Goal: Task Accomplishment & Management: Manage account settings

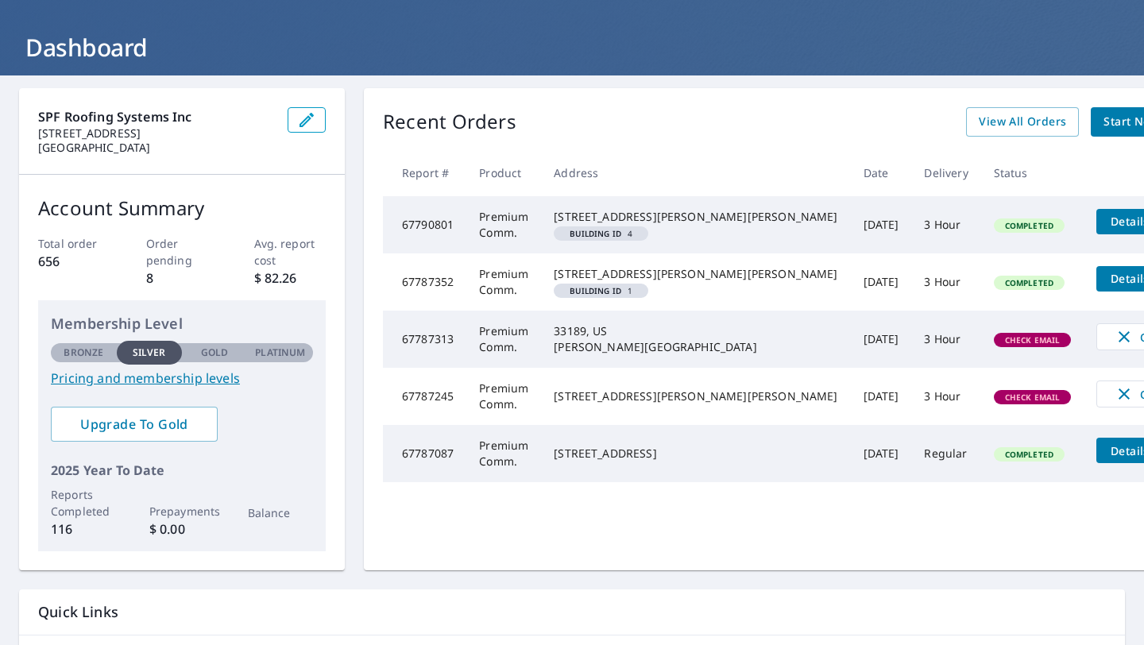
scroll to position [197, 0]
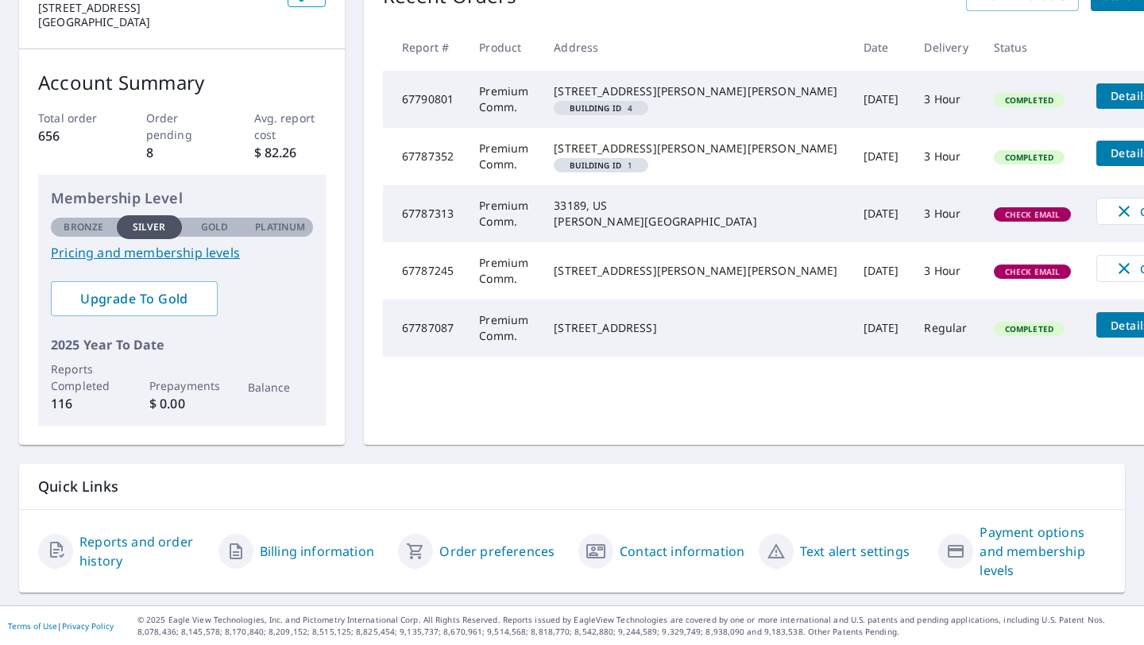
click at [635, 550] on link "Contact information" at bounding box center [681, 551] width 125 height 19
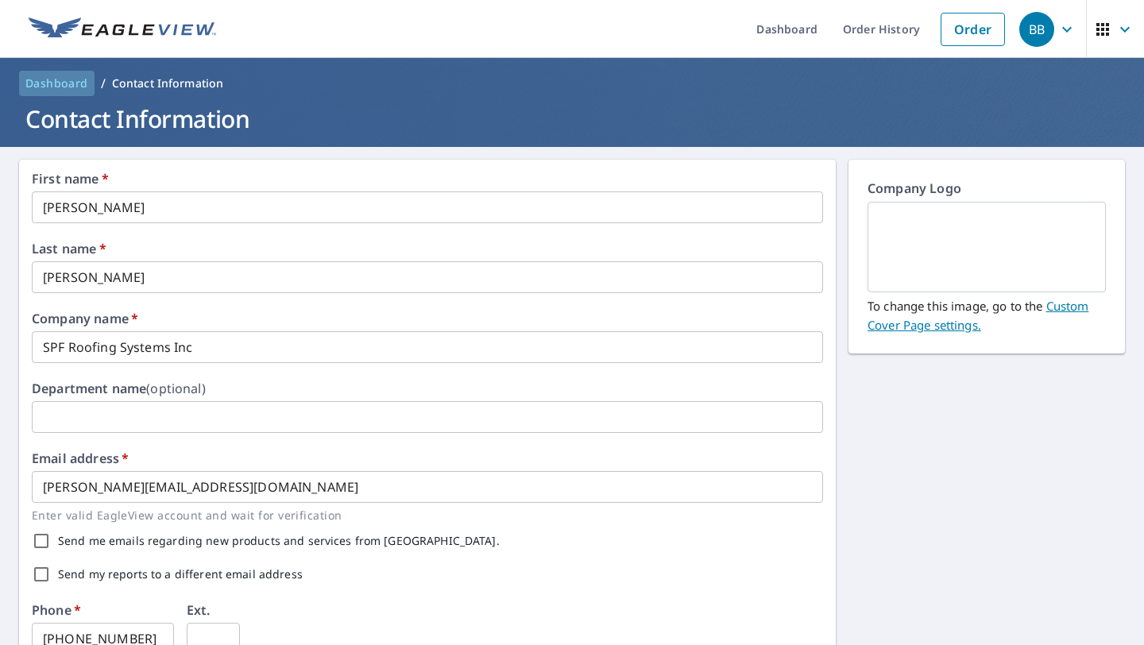
click at [70, 78] on span "Dashboard" at bounding box center [56, 83] width 63 height 16
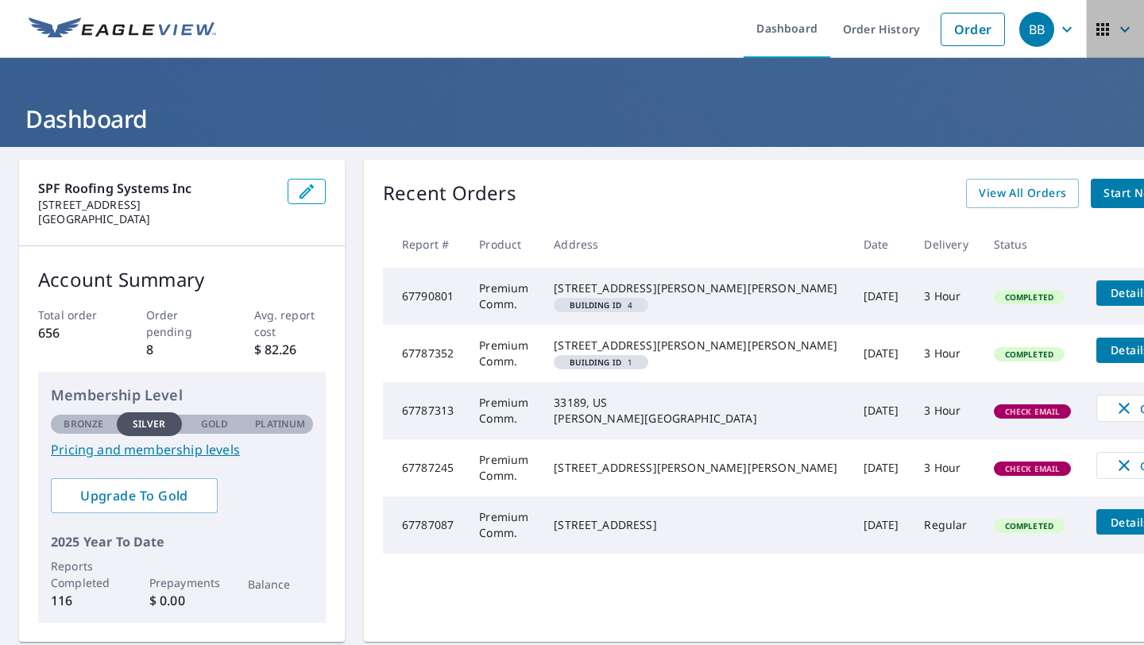
click at [1106, 34] on icon "button" at bounding box center [1102, 29] width 13 height 13
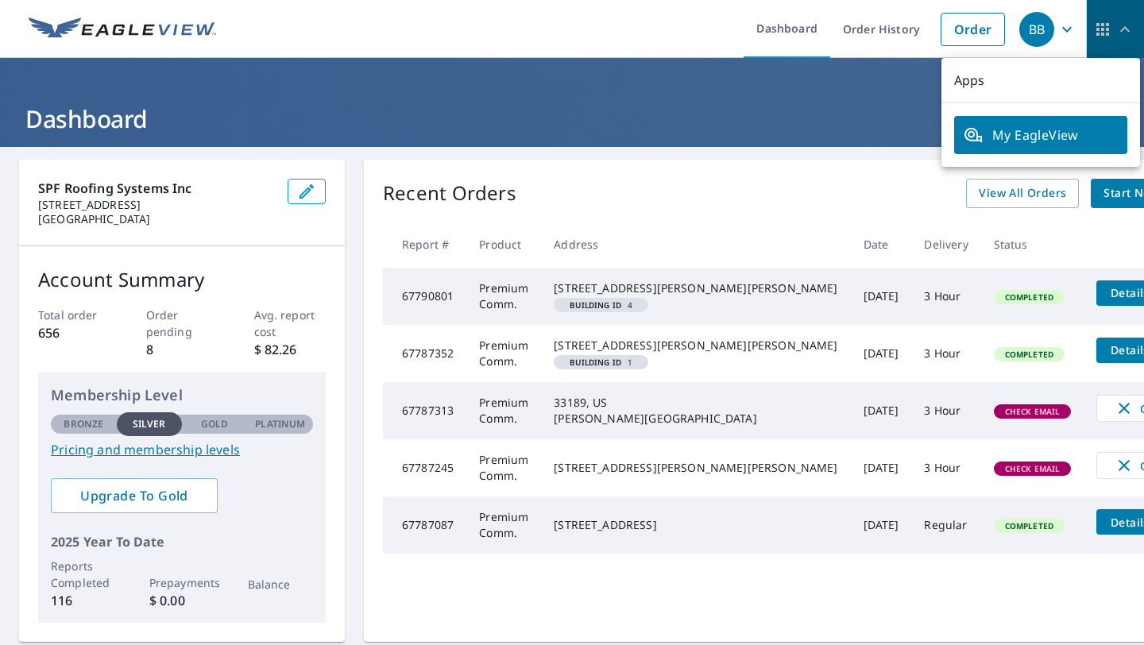
click at [1106, 34] on icon "button" at bounding box center [1102, 29] width 13 height 13
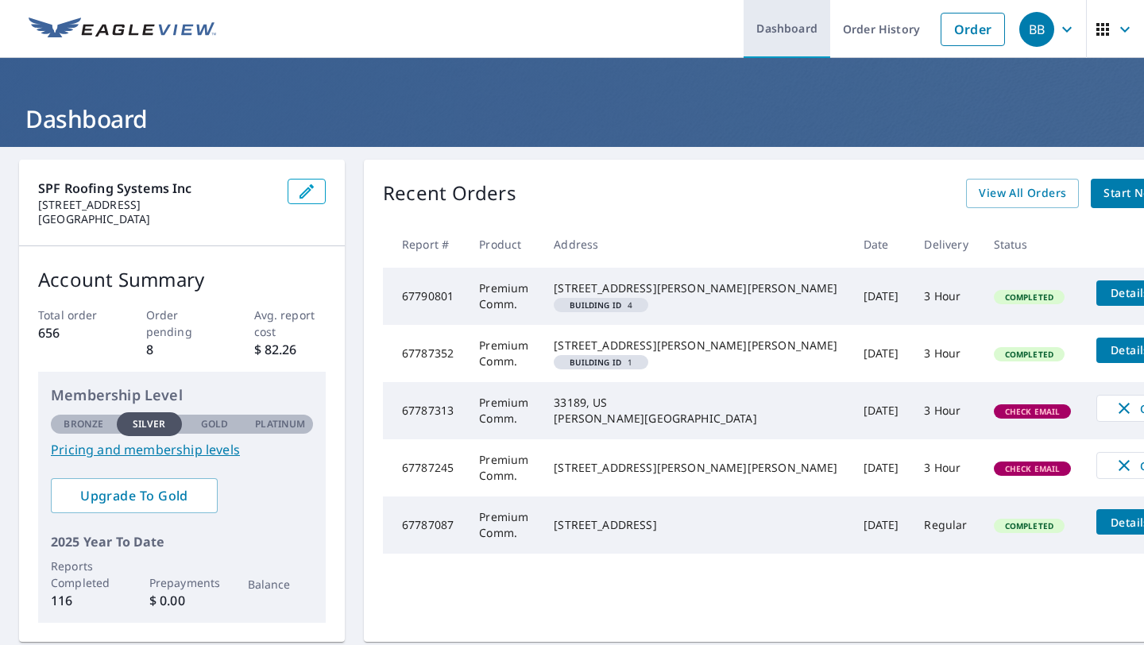
click at [804, 29] on link "Dashboard" at bounding box center [786, 29] width 87 height 58
click at [886, 38] on link "Order History" at bounding box center [881, 29] width 102 height 58
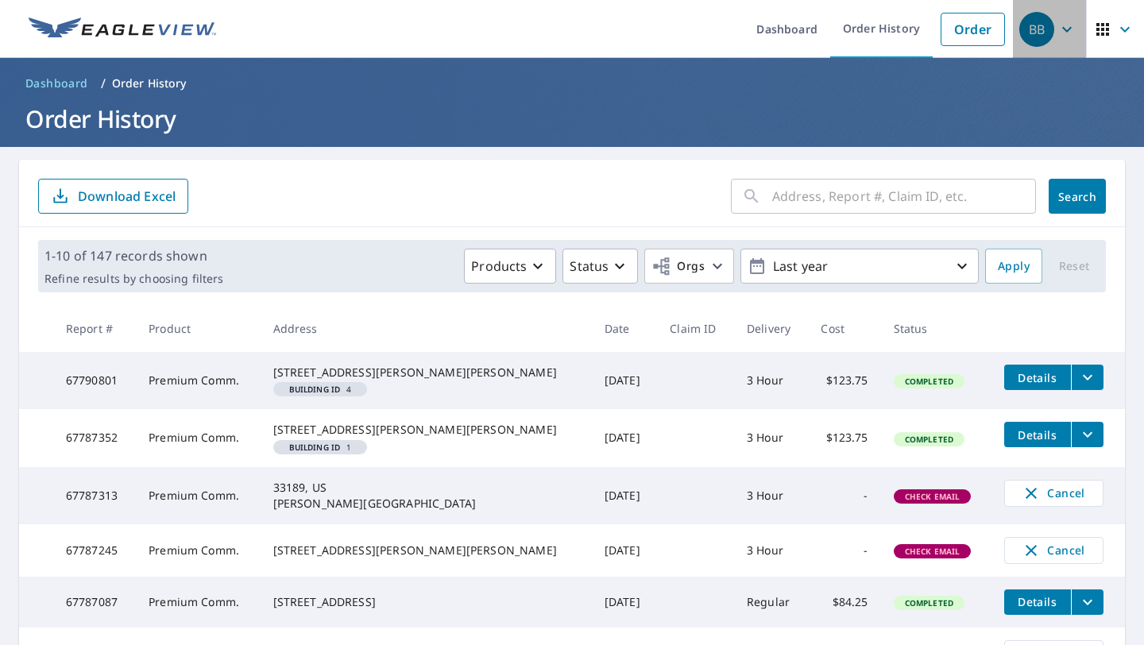
click at [1059, 36] on icon "button" at bounding box center [1066, 29] width 19 height 19
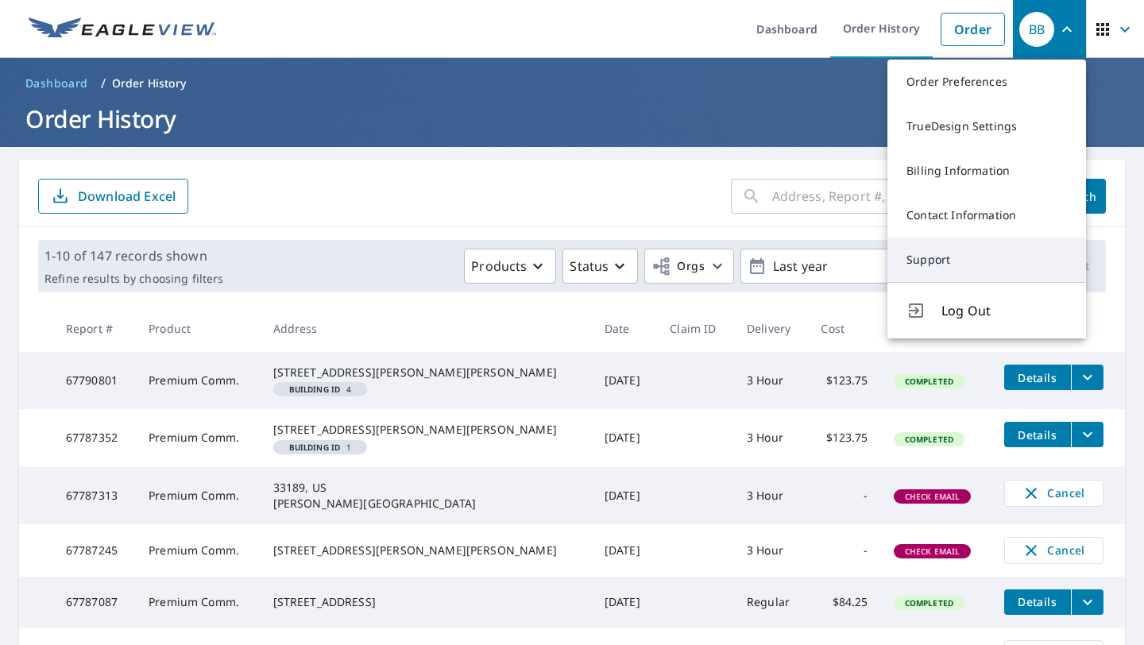
click at [937, 276] on link "Support" at bounding box center [986, 259] width 199 height 44
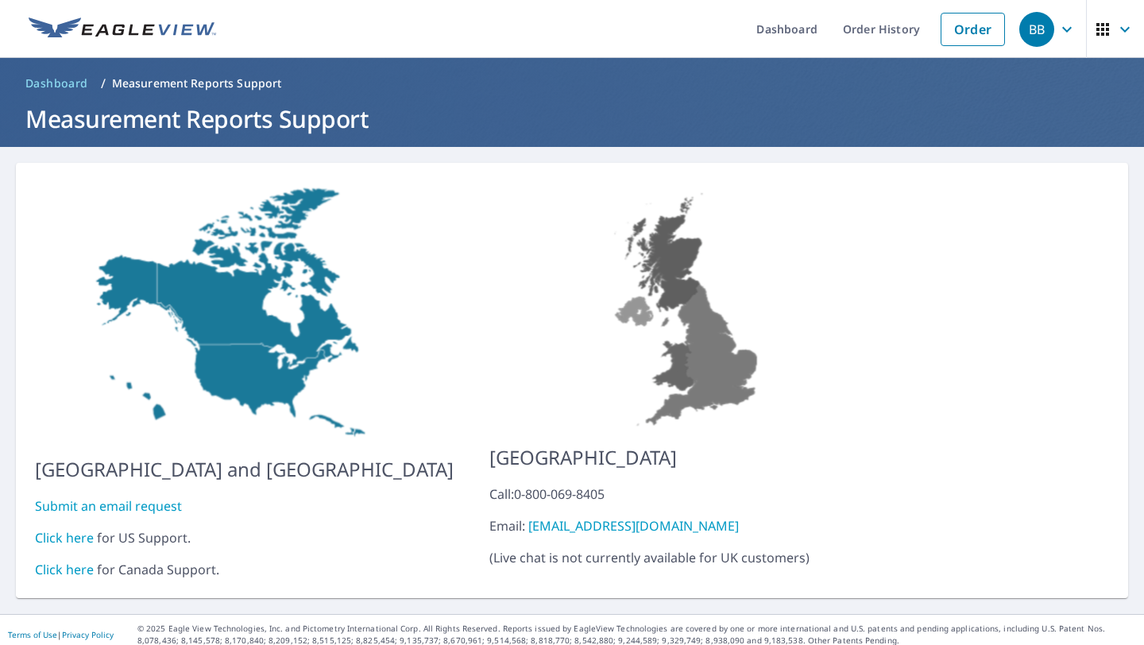
click at [60, 529] on link "Click here" at bounding box center [64, 537] width 59 height 17
click at [859, 40] on link "Order History" at bounding box center [881, 29] width 102 height 58
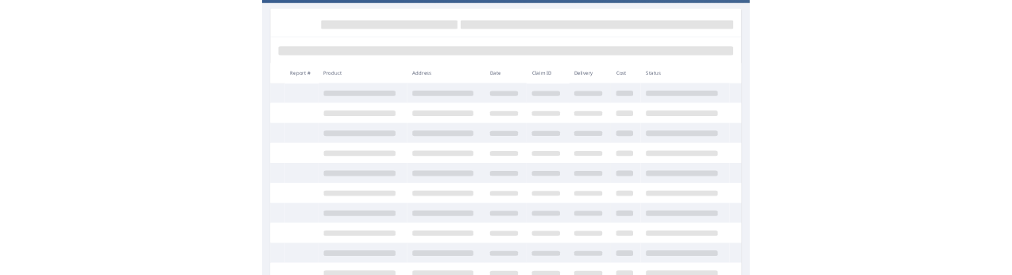
scroll to position [145, 0]
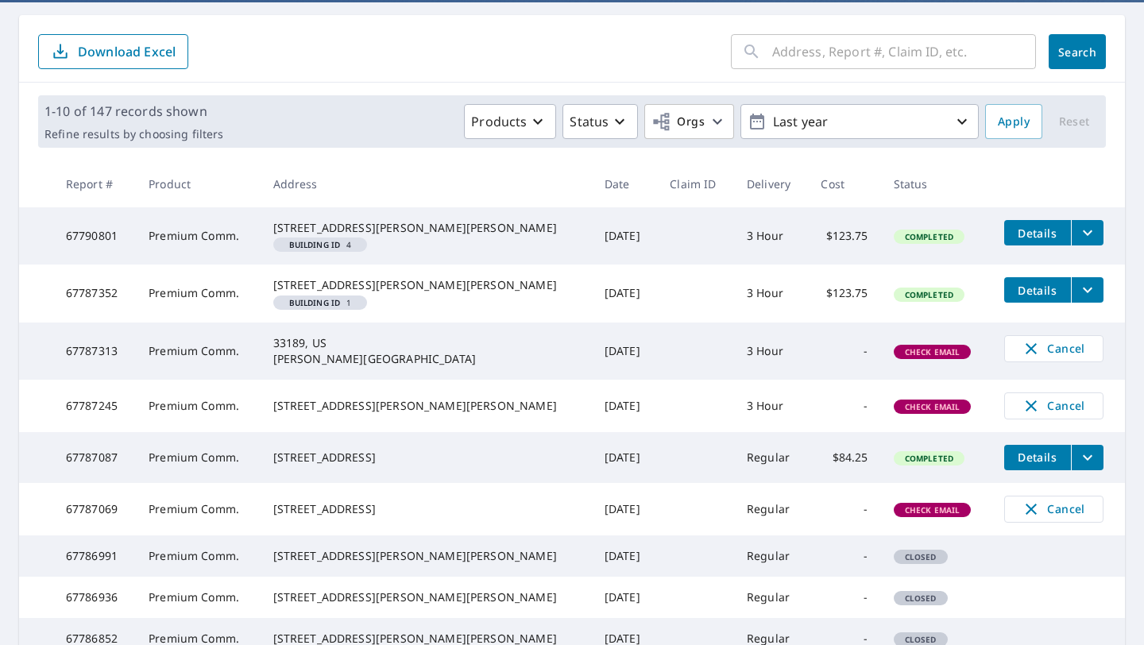
click at [95, 432] on td "67787245" at bounding box center [94, 406] width 83 height 52
copy td "67787245"
click at [112, 380] on td "67787313" at bounding box center [94, 350] width 83 height 57
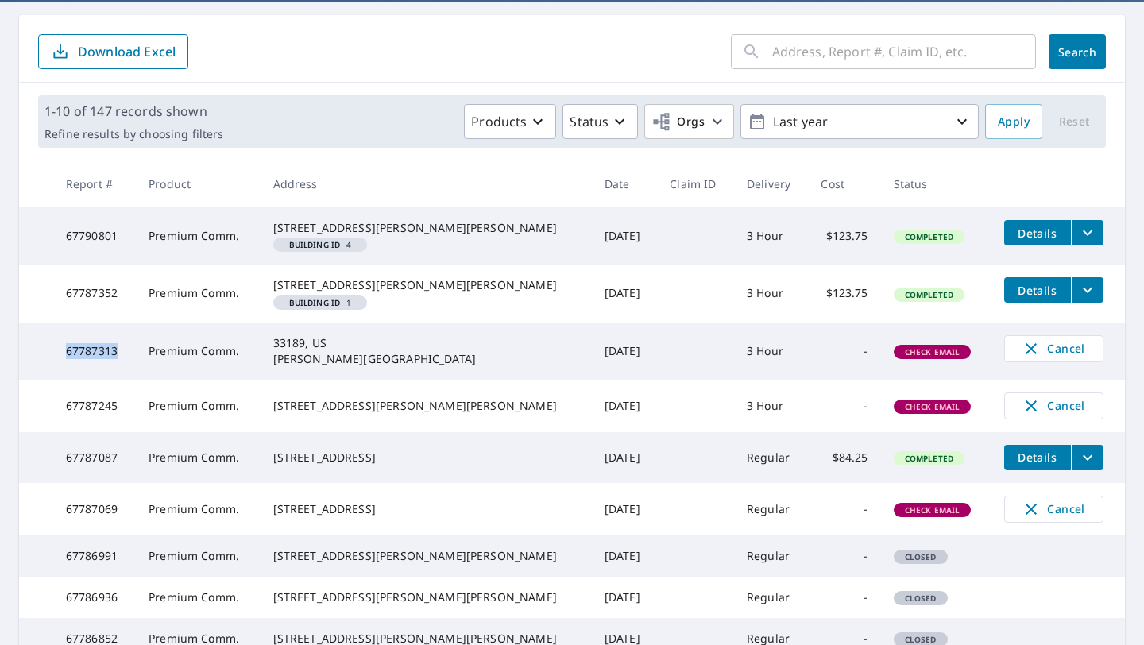
click at [112, 380] on td "67787313" at bounding box center [94, 350] width 83 height 57
copy td "67787313"
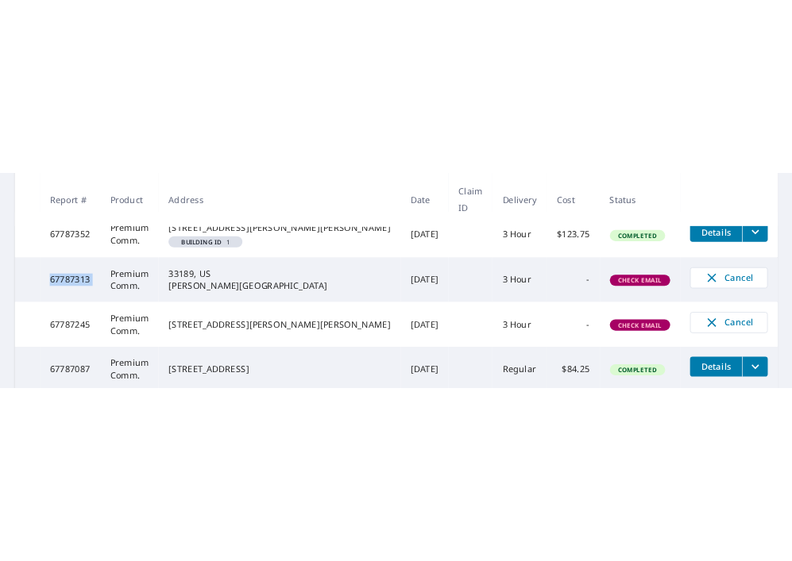
scroll to position [381, 0]
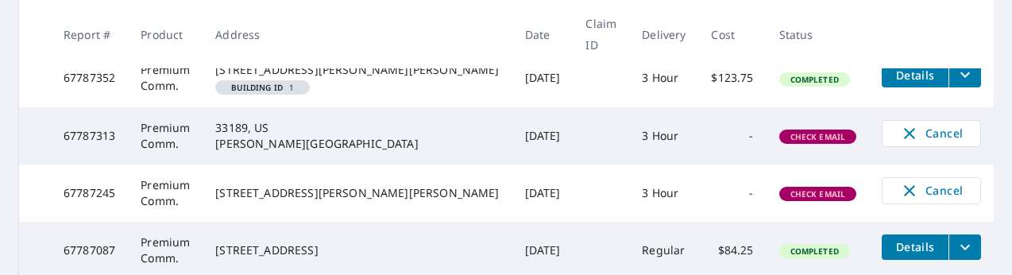
click at [98, 206] on td "67787245" at bounding box center [89, 192] width 77 height 57
copy td "67787245"
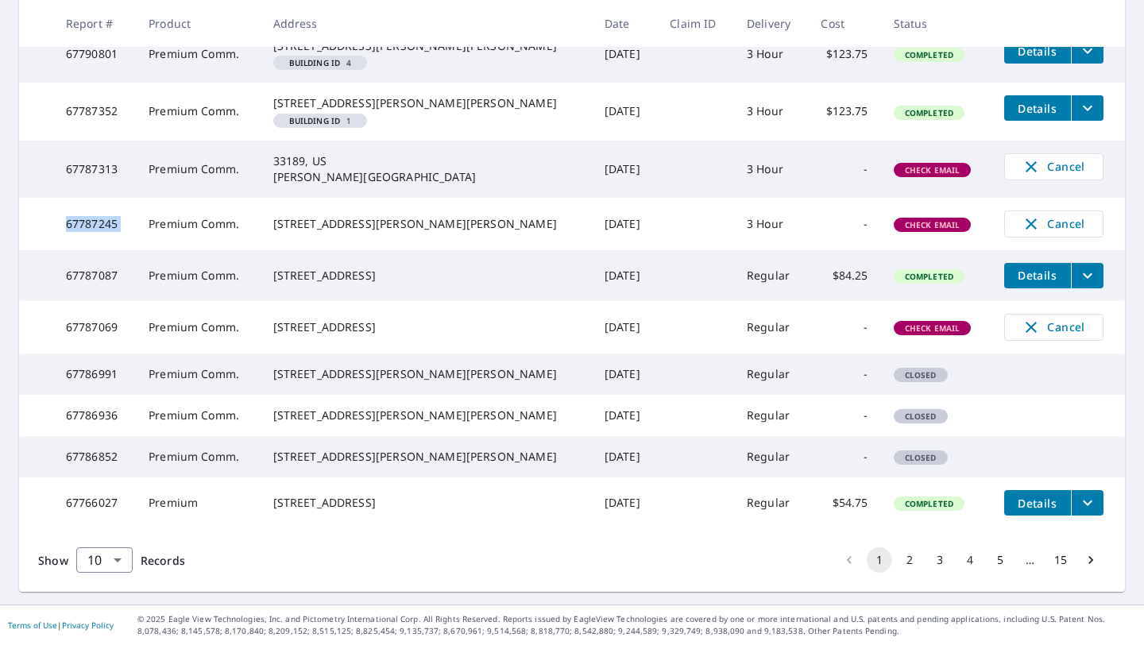
copy td "67787245"
click at [88, 149] on td "67787313" at bounding box center [94, 169] width 83 height 57
copy td "67787313"
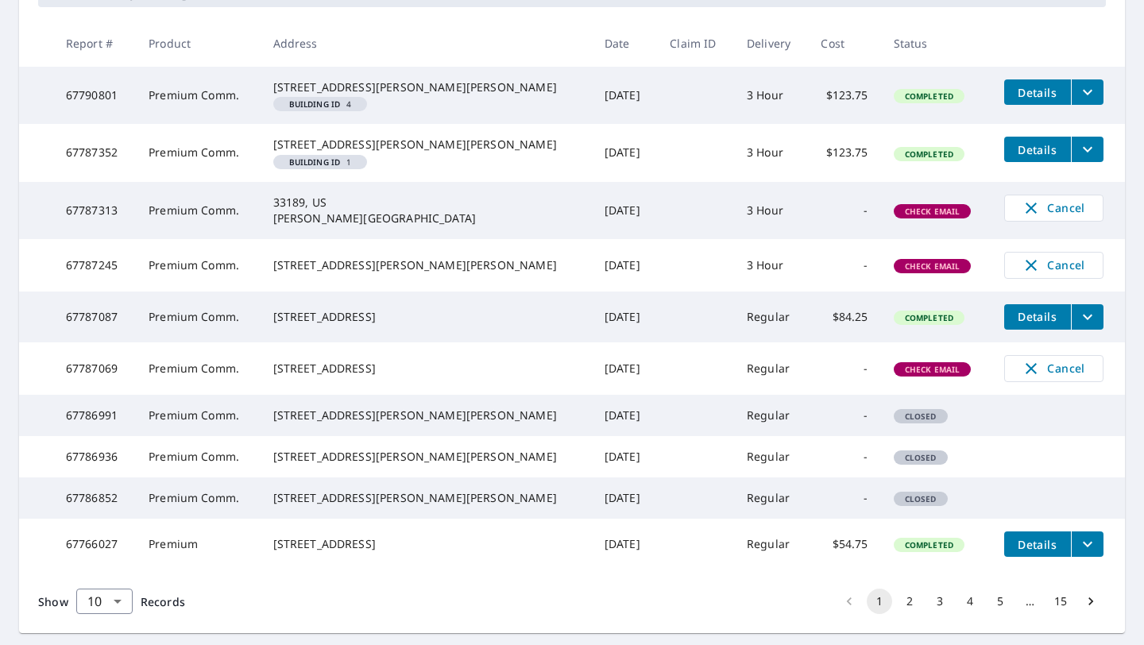
scroll to position [0, 0]
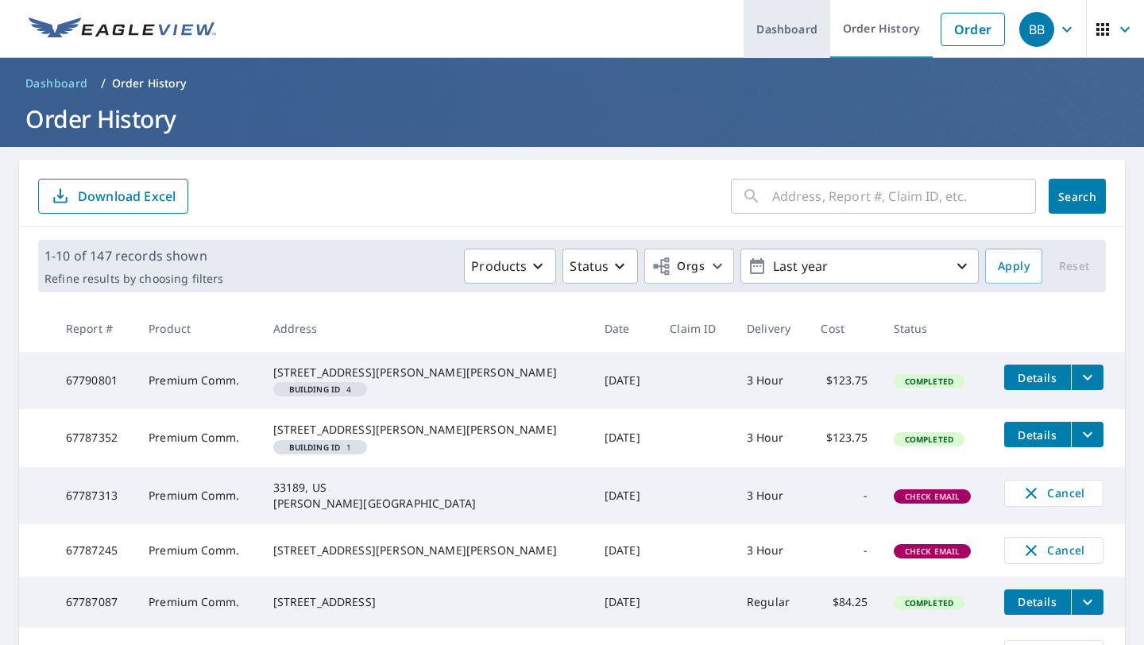
click at [789, 33] on link "Dashboard" at bounding box center [786, 29] width 87 height 58
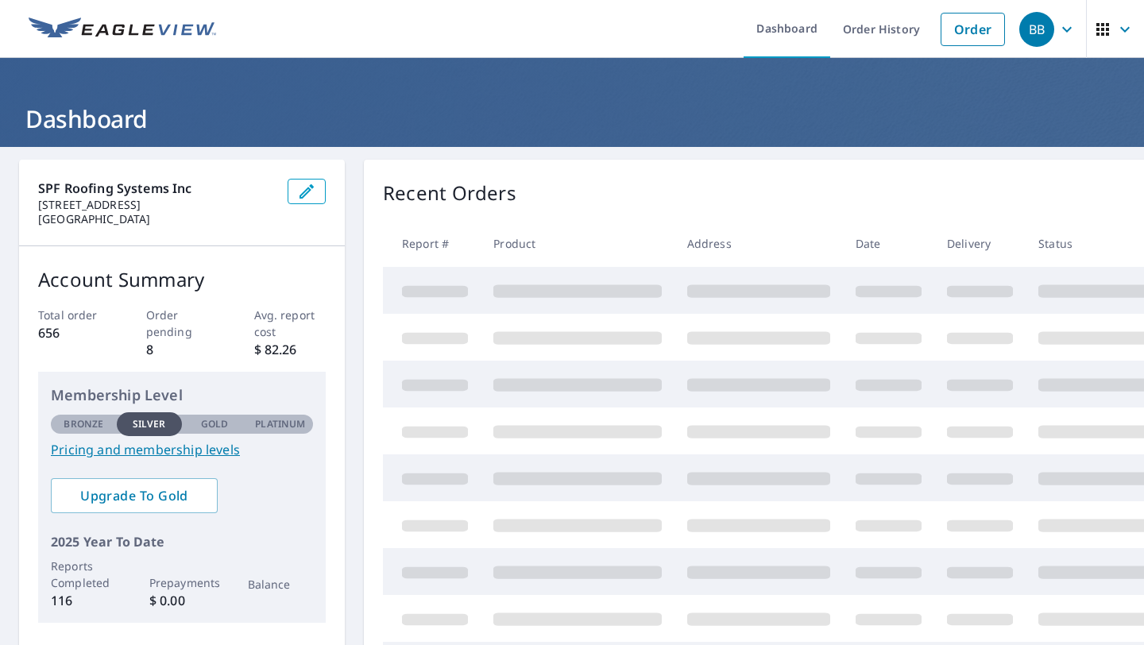
click at [1101, 15] on span "button" at bounding box center [1115, 29] width 44 height 38
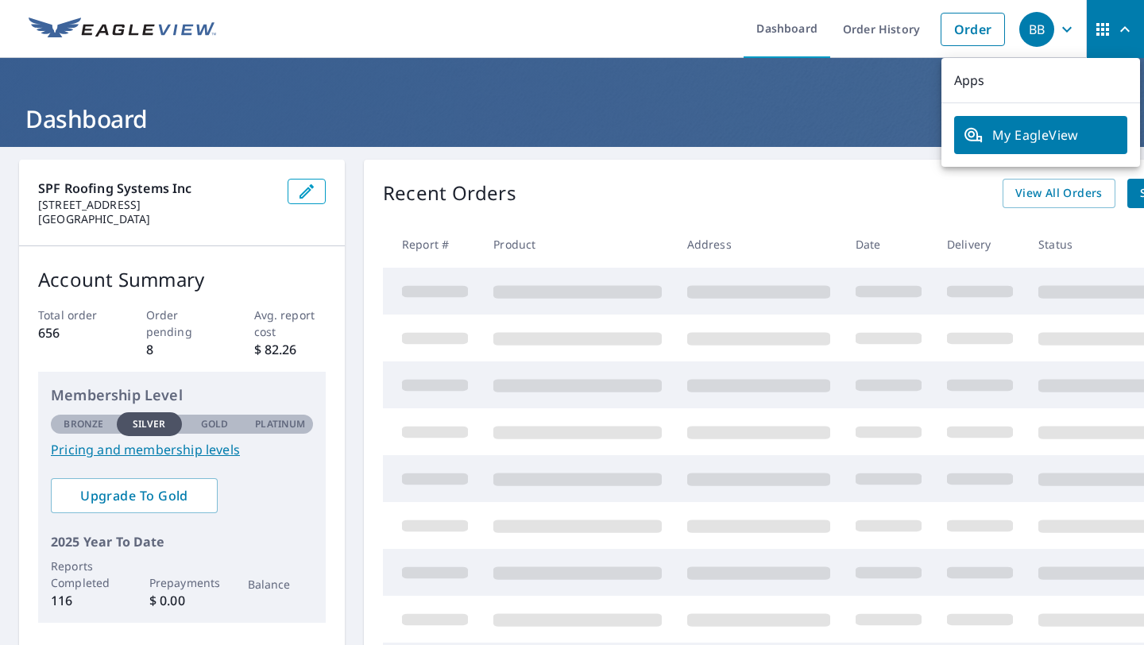
click at [1074, 35] on icon "button" at bounding box center [1066, 29] width 19 height 19
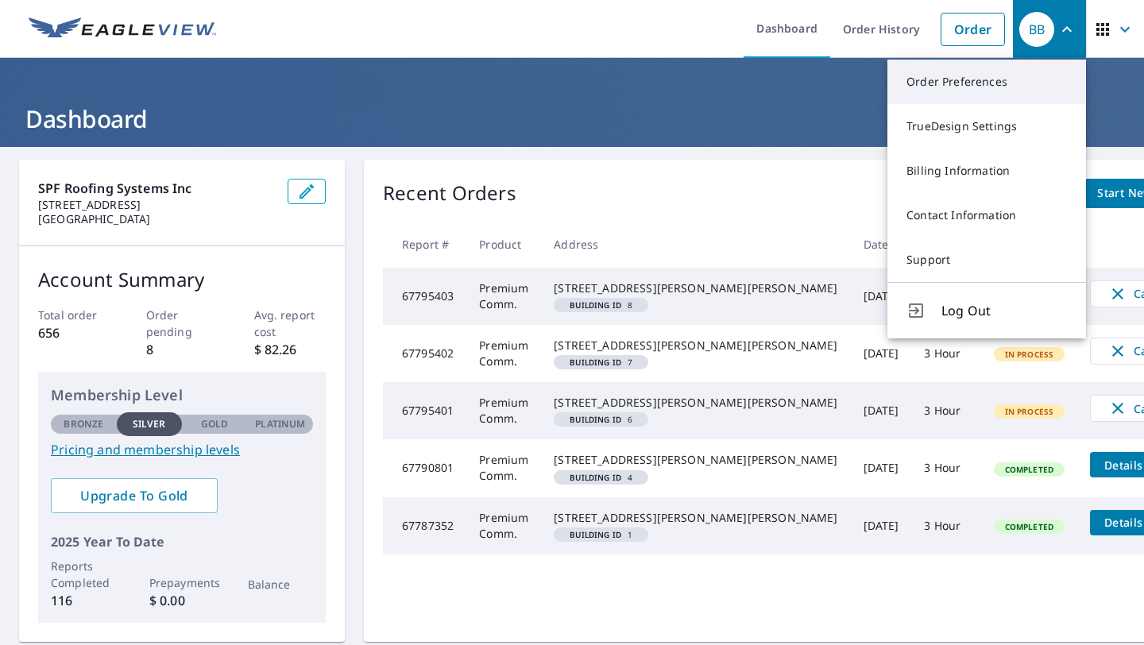
click at [951, 85] on link "Order Preferences" at bounding box center [986, 82] width 199 height 44
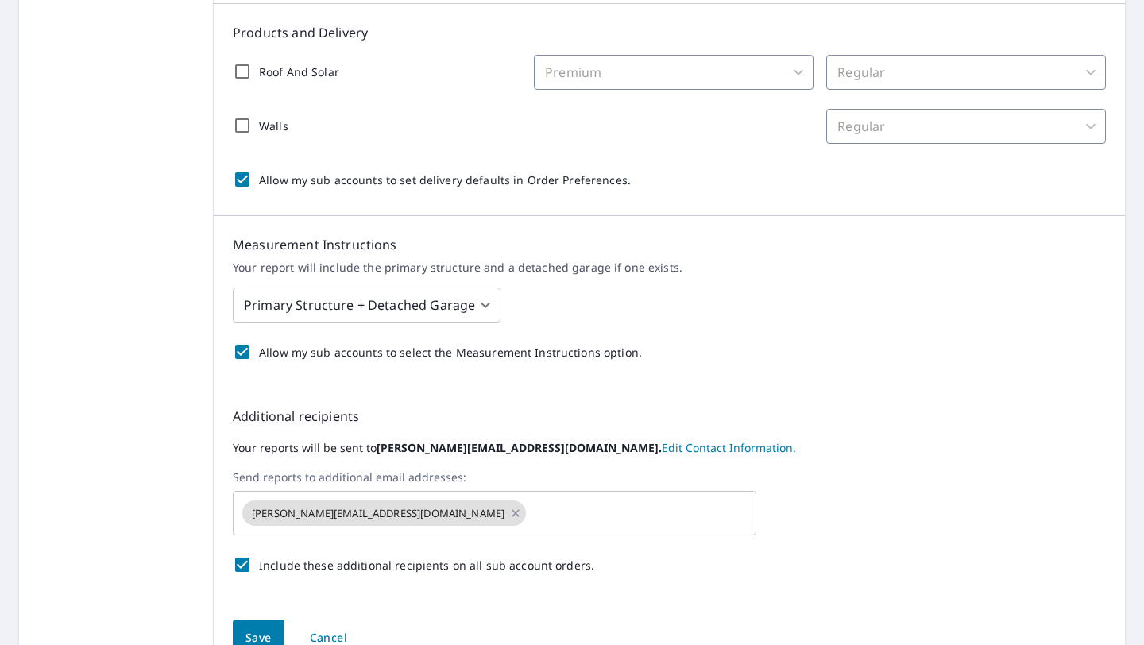
scroll to position [363, 0]
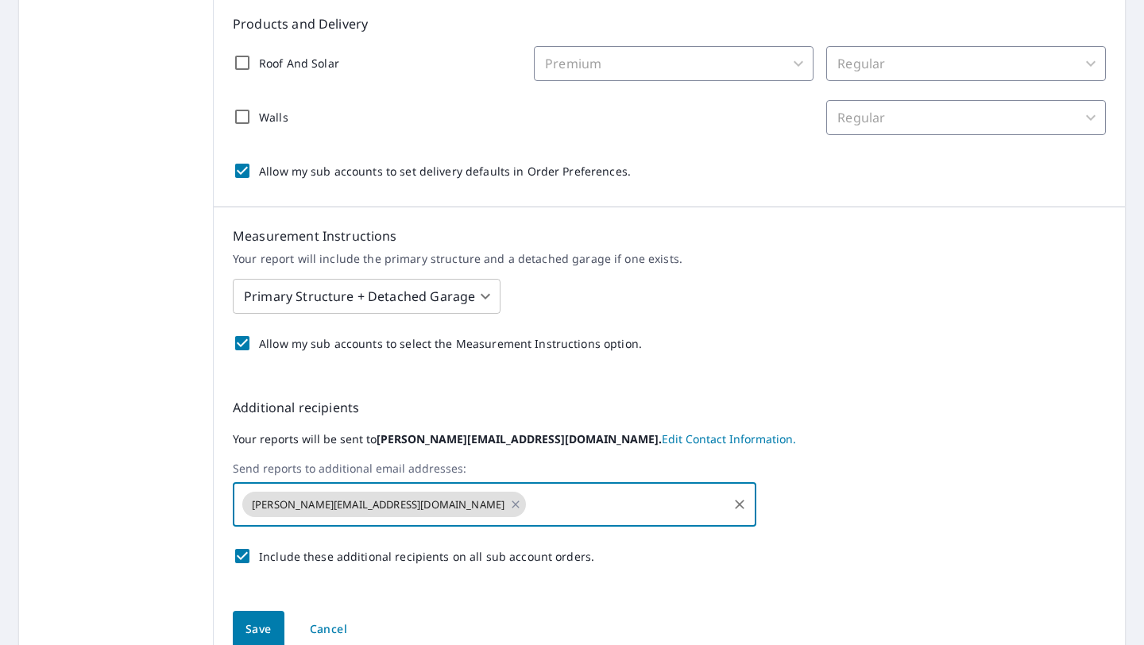
click at [565, 503] on input "text" at bounding box center [626, 504] width 197 height 30
type input "miles@spfsystems.com"
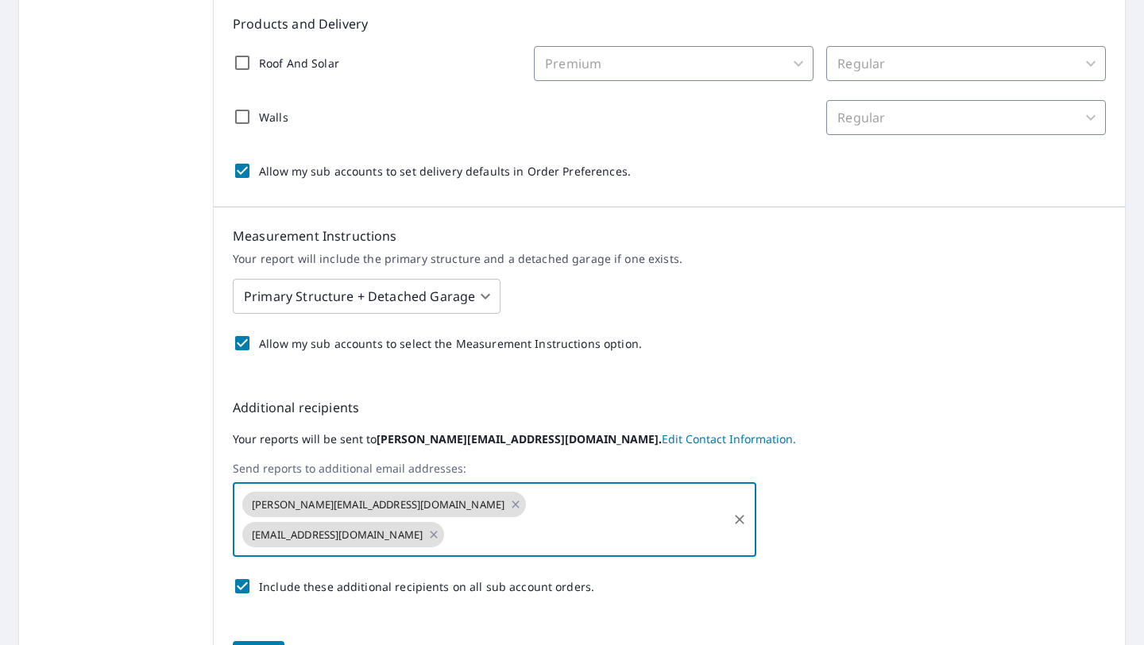
scroll to position [438, 0]
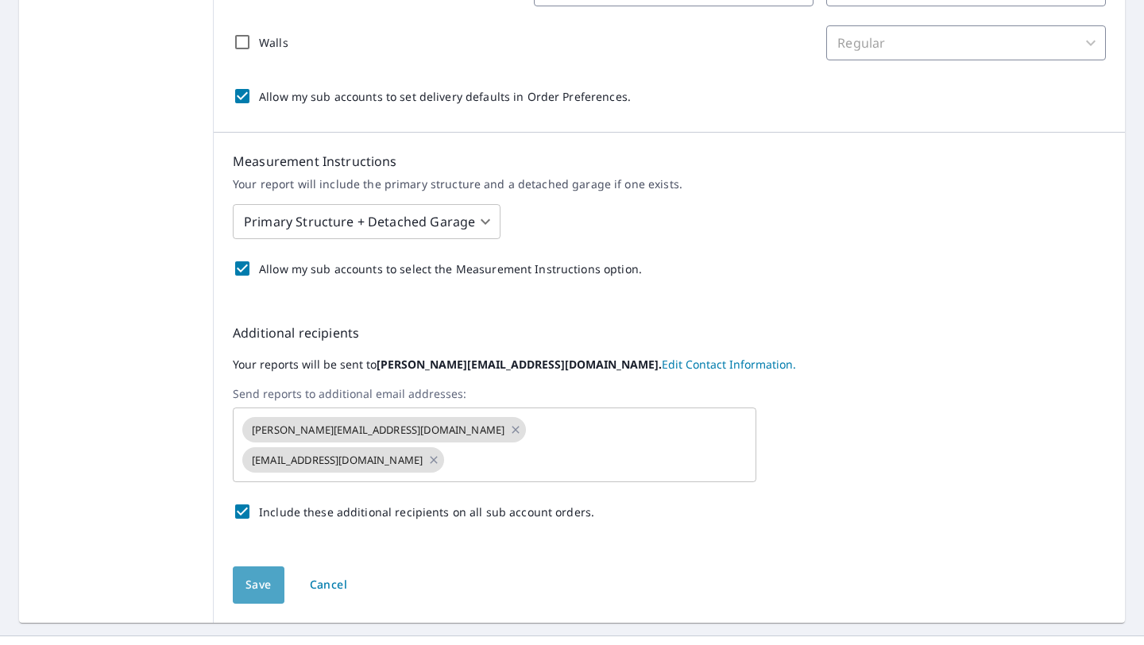
click at [260, 575] on span "Save" at bounding box center [258, 585] width 26 height 20
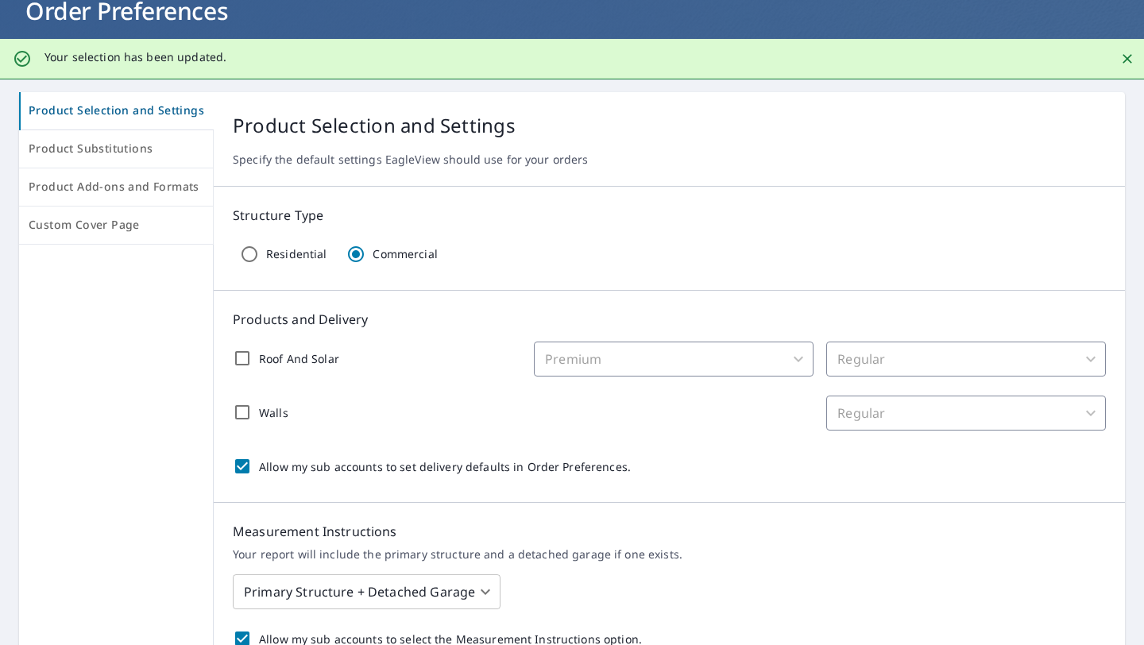
scroll to position [0, 0]
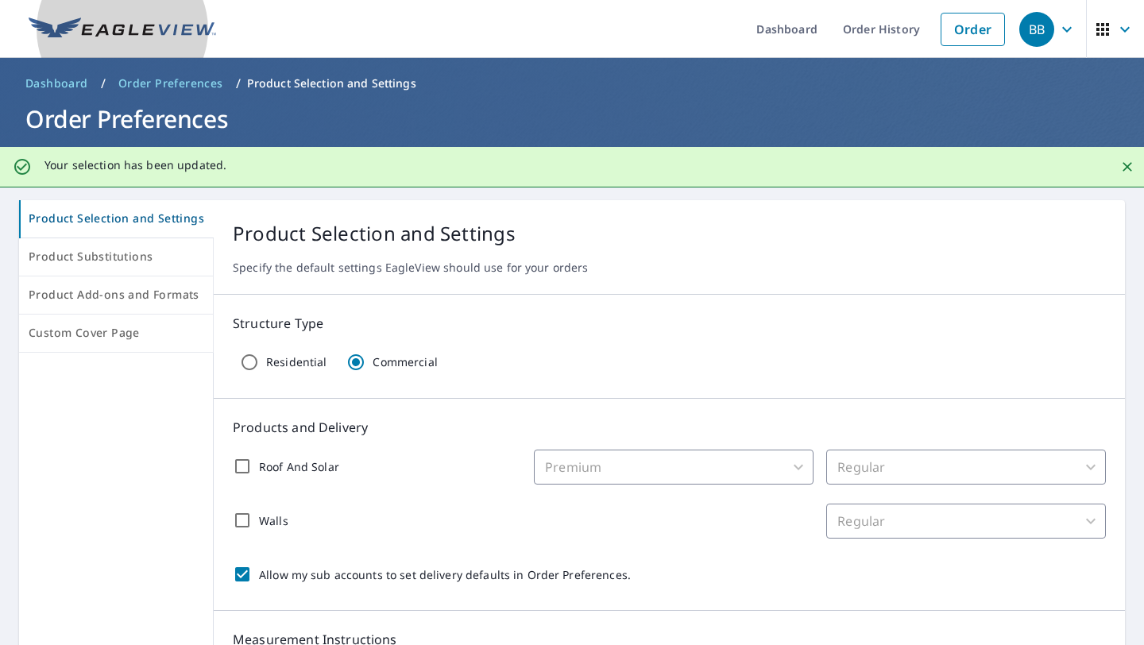
click at [81, 24] on img at bounding box center [122, 29] width 187 height 24
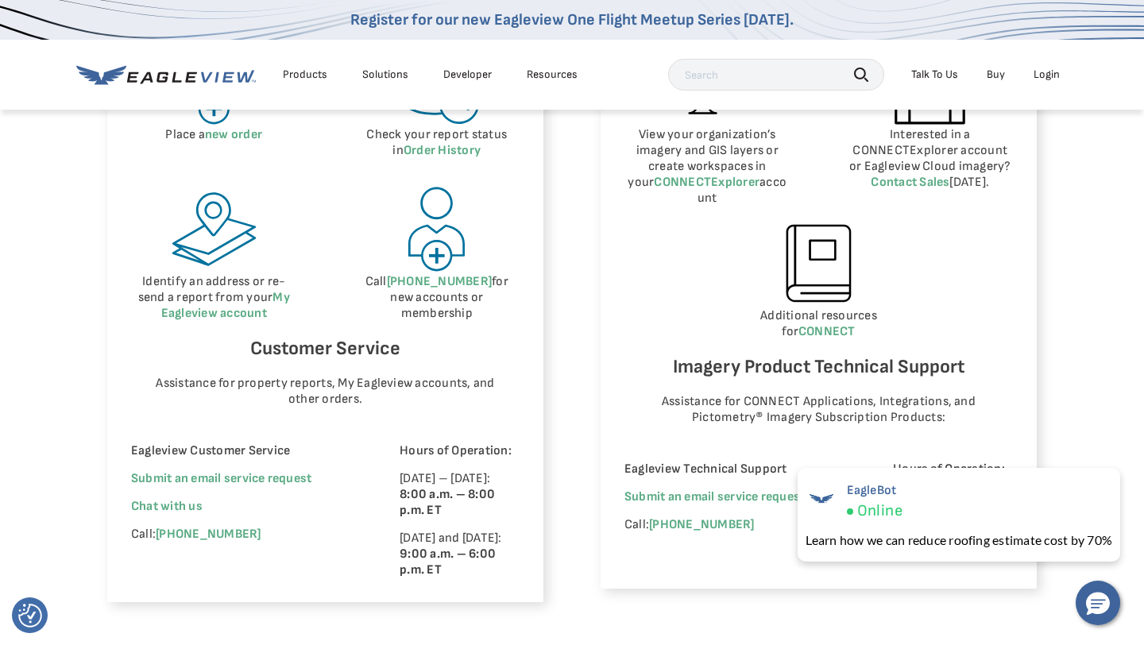
scroll to position [854, 0]
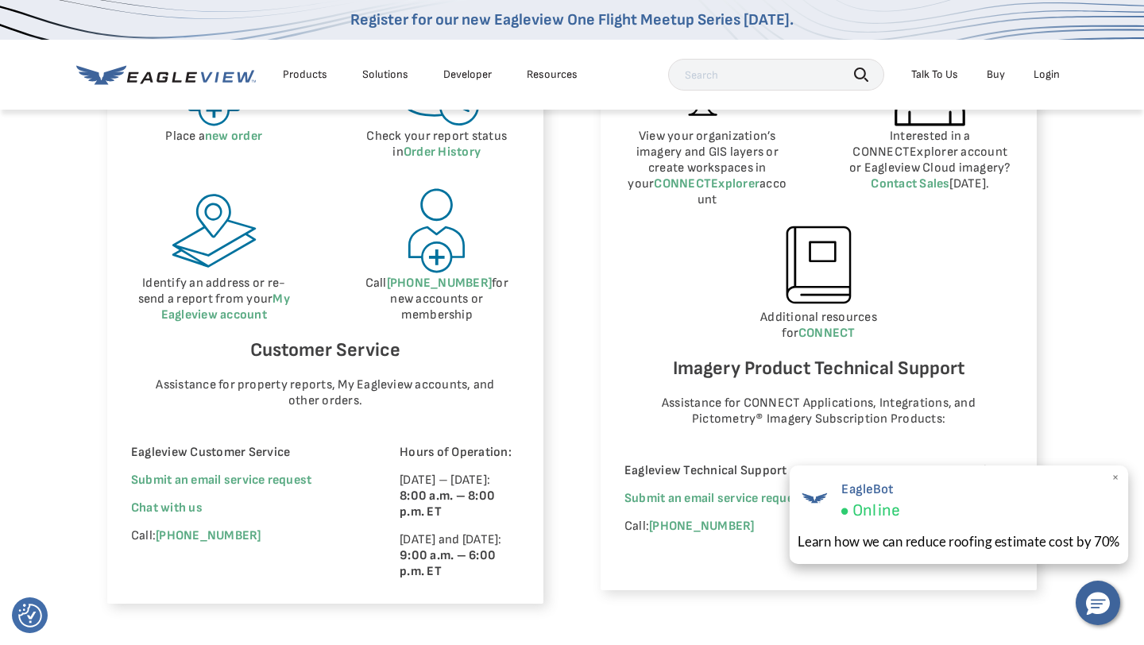
click at [1116, 474] on span "×" at bounding box center [1115, 477] width 9 height 17
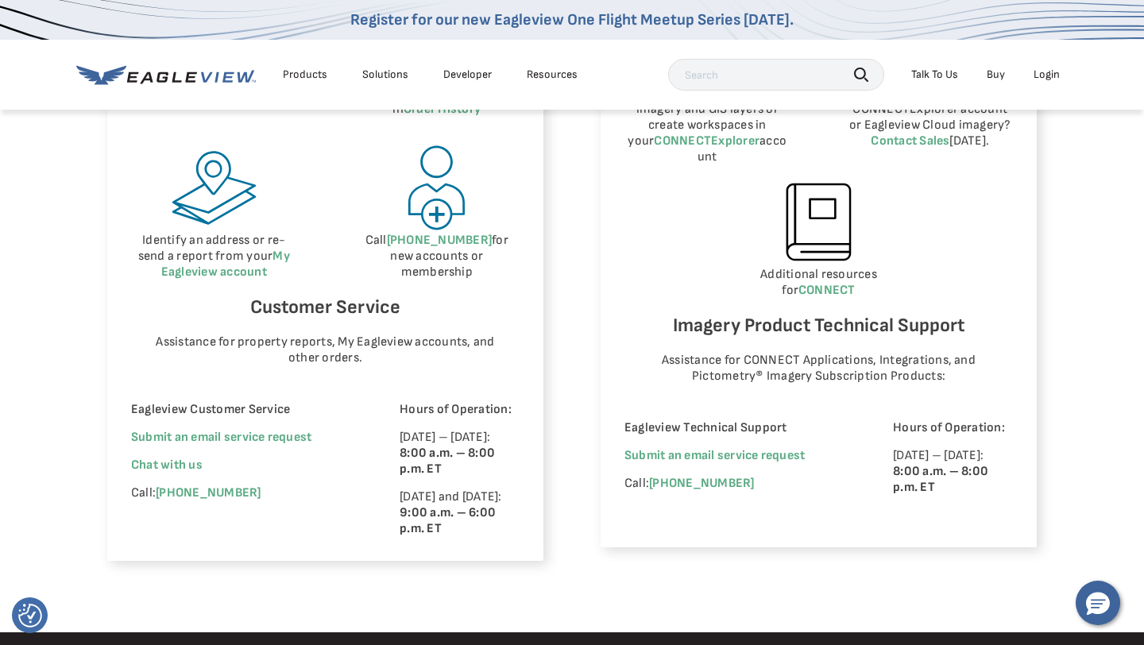
scroll to position [899, 0]
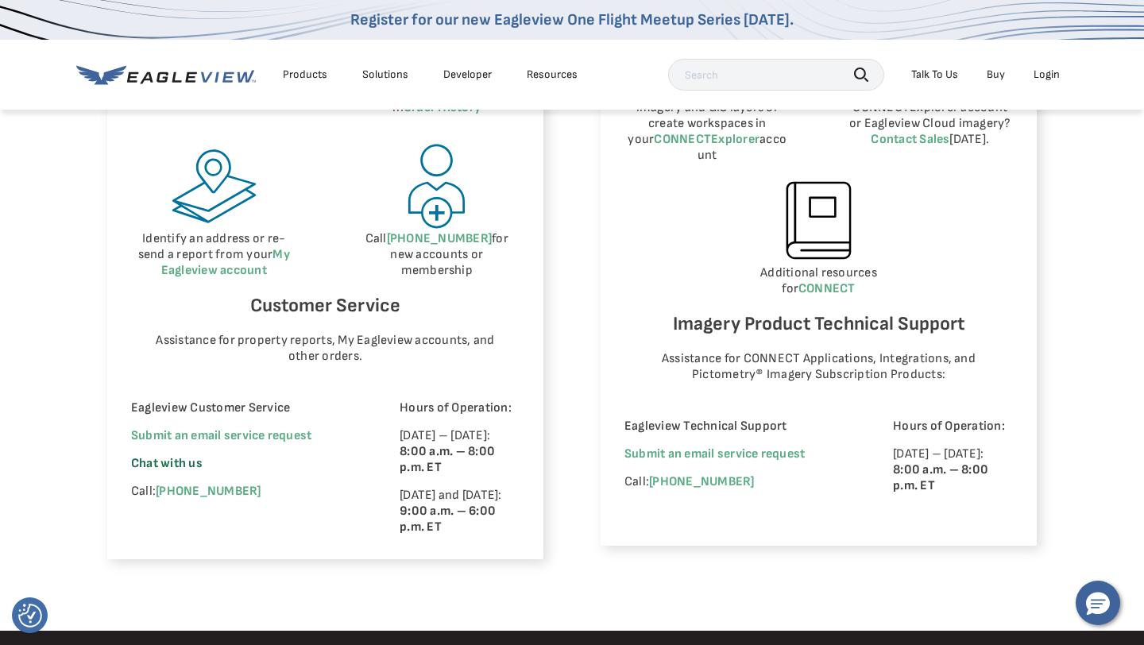
click at [142, 461] on span "Chat with us" at bounding box center [166, 463] width 71 height 15
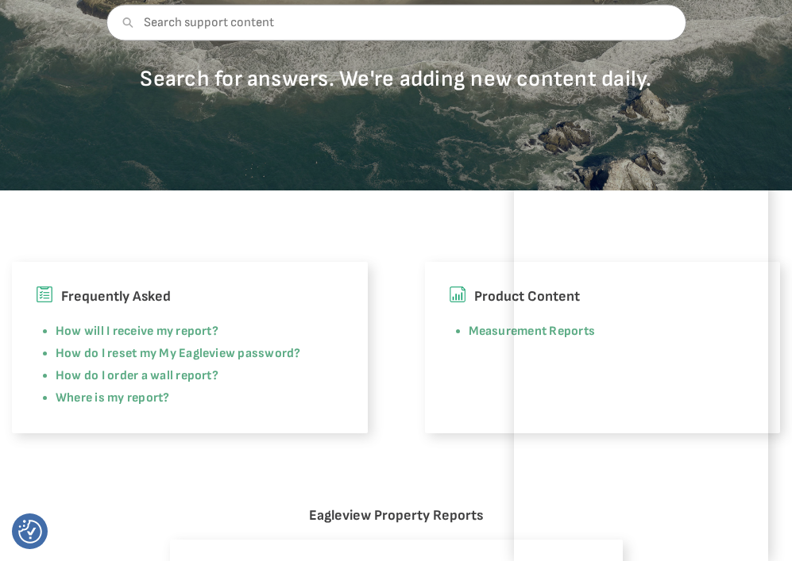
scroll to position [0, 0]
